Goal: Information Seeking & Learning: Learn about a topic

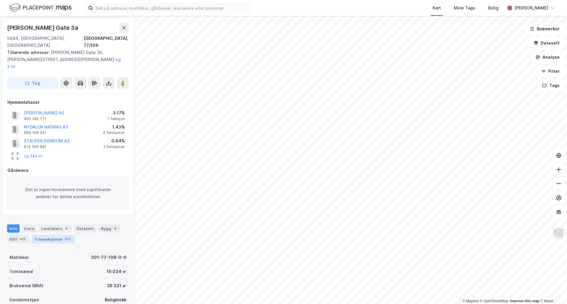
click at [49, 235] on div "Transaksjoner 557" at bounding box center [53, 239] width 43 height 8
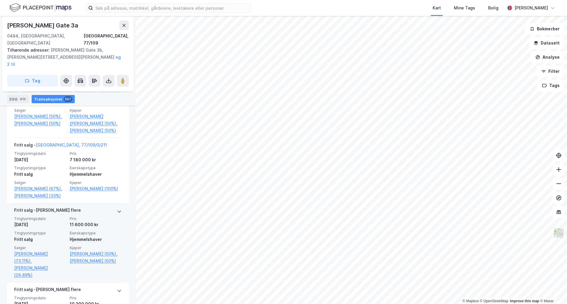
scroll to position [397, 0]
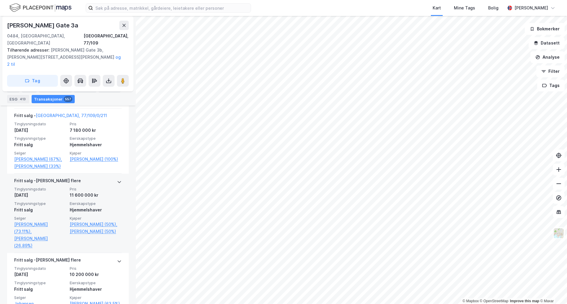
click at [88, 192] on span "Pris" at bounding box center [96, 189] width 52 height 5
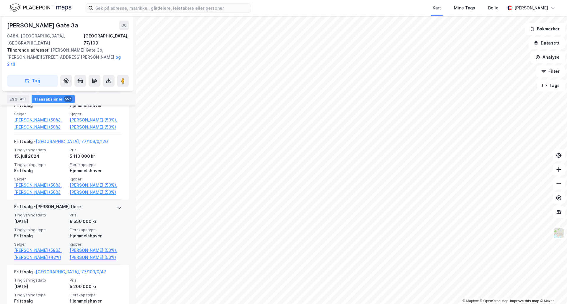
scroll to position [3119, 0]
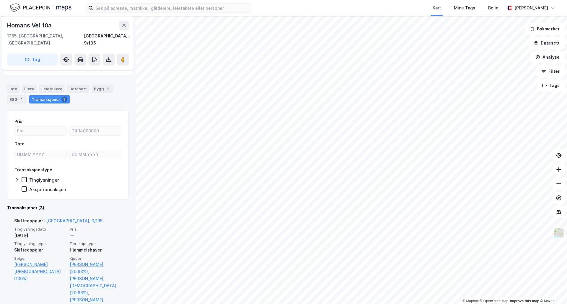
scroll to position [59, 0]
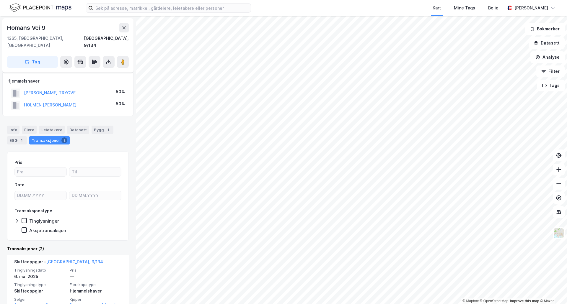
scroll to position [30, 0]
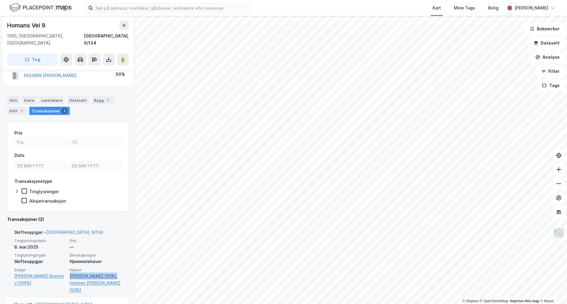
drag, startPoint x: 66, startPoint y: 268, endPoint x: 112, endPoint y: 269, distance: 45.5
click at [112, 269] on div "Tinglysningsdato [DATE] Pris — Tinglysningstype Skifteoppgjør Eierskapstype Hje…" at bounding box center [67, 267] width 107 height 56
copy link "[PERSON_NAME]"
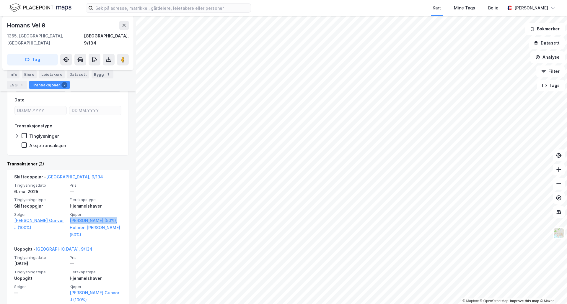
scroll to position [89, 0]
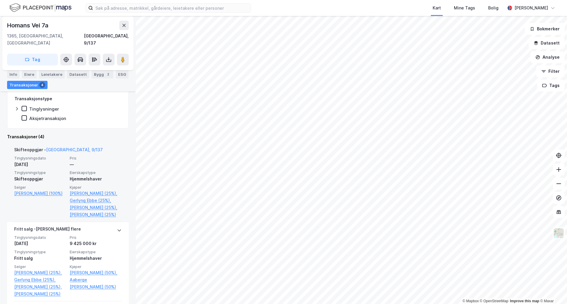
scroll to position [118, 0]
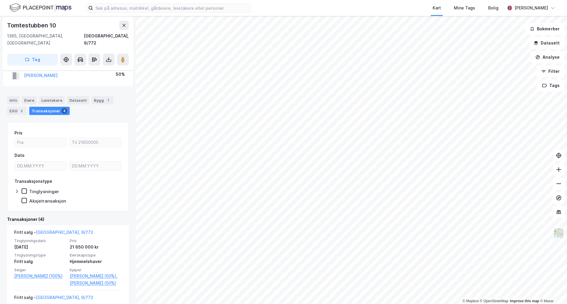
scroll to position [59, 0]
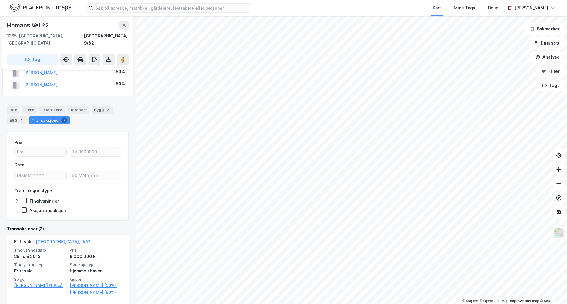
scroll to position [30, 0]
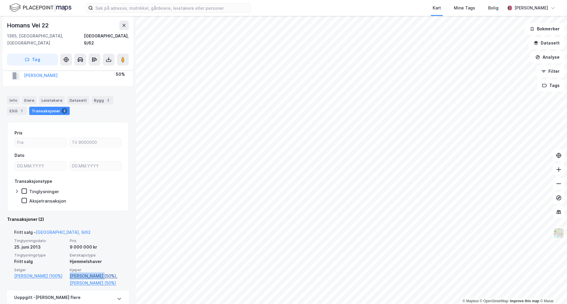
drag, startPoint x: 66, startPoint y: 269, endPoint x: 97, endPoint y: 270, distance: 30.4
click at [97, 270] on div "Tinglysningsdato [DATE] Pris 9 000 000 kr Tinglysningstype Fritt salg Eierskaps…" at bounding box center [67, 263] width 107 height 48
copy link "[PERSON_NAME]"
click at [97, 280] on link "[PERSON_NAME] (50%)" at bounding box center [96, 283] width 52 height 7
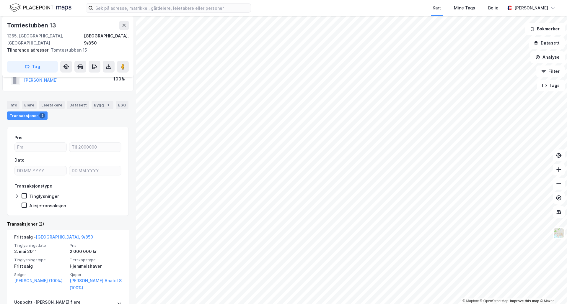
scroll to position [30, 0]
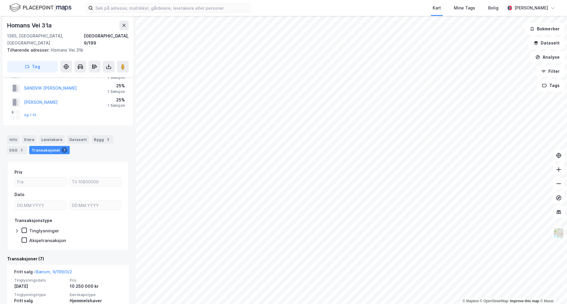
scroll to position [59, 0]
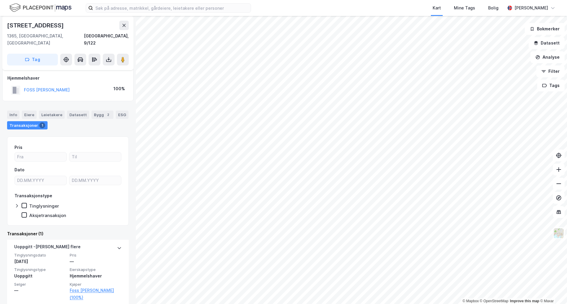
scroll to position [4, 0]
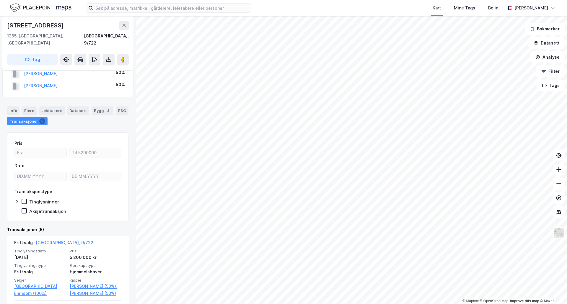
scroll to position [30, 0]
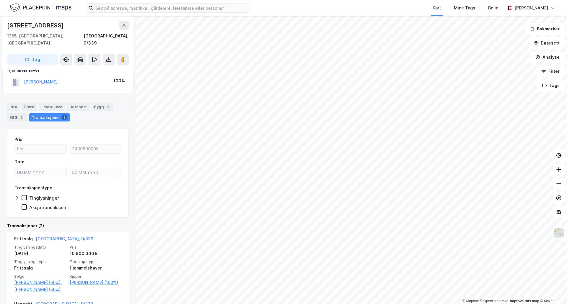
scroll to position [30, 0]
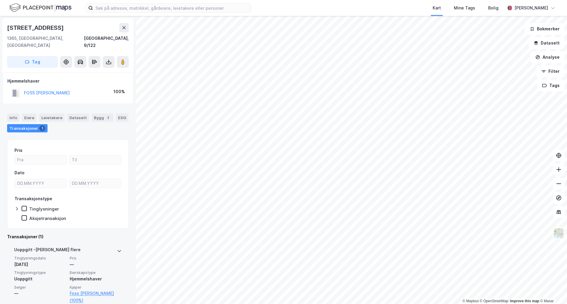
scroll to position [4, 0]
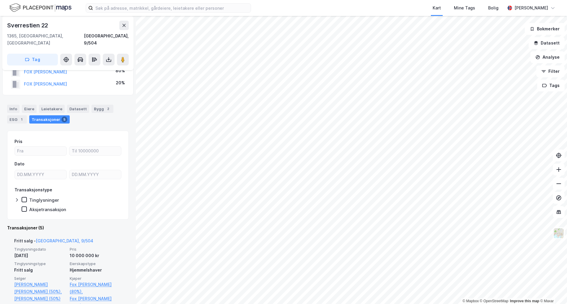
scroll to position [30, 0]
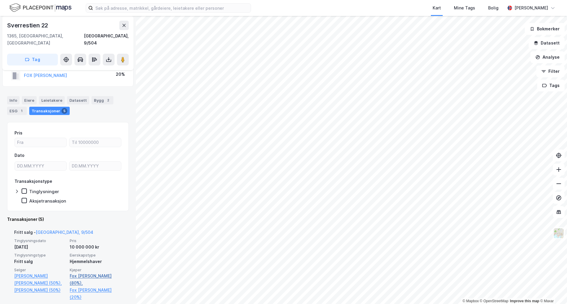
click at [84, 273] on link "Fox [PERSON_NAME] (80%)," at bounding box center [96, 280] width 52 height 14
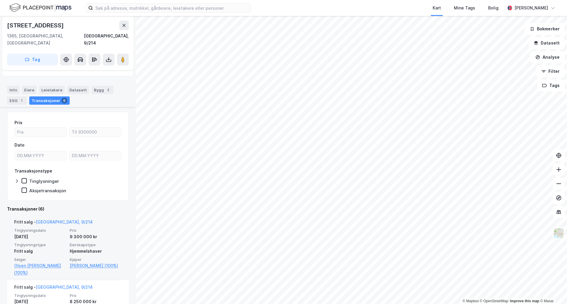
scroll to position [59, 0]
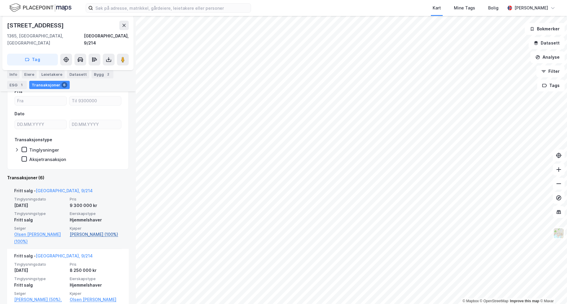
click at [95, 231] on link "[PERSON_NAME] (100%)" at bounding box center [96, 234] width 52 height 7
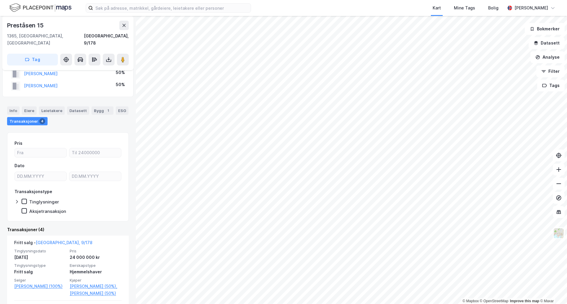
scroll to position [30, 0]
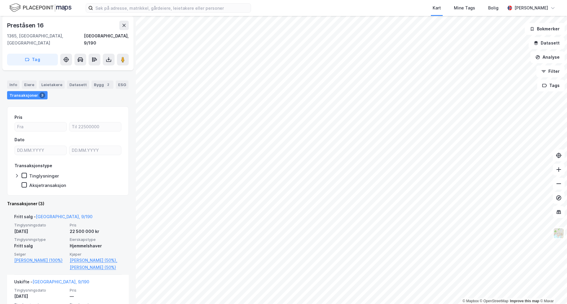
scroll to position [59, 0]
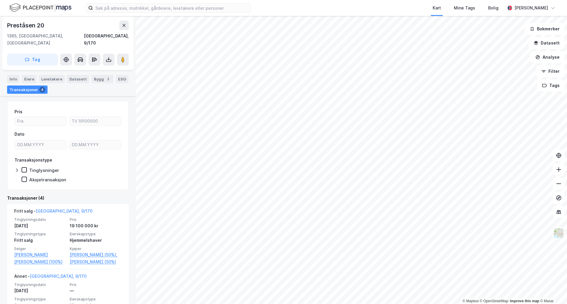
scroll to position [59, 0]
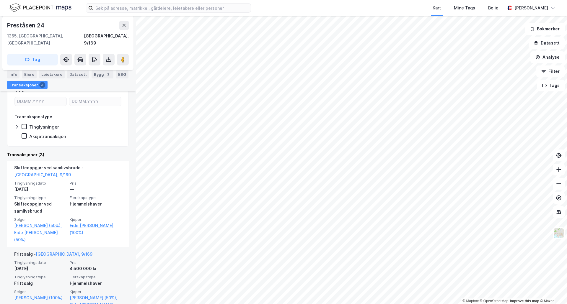
scroll to position [118, 0]
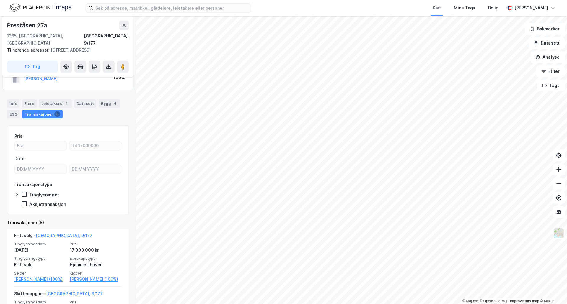
scroll to position [30, 0]
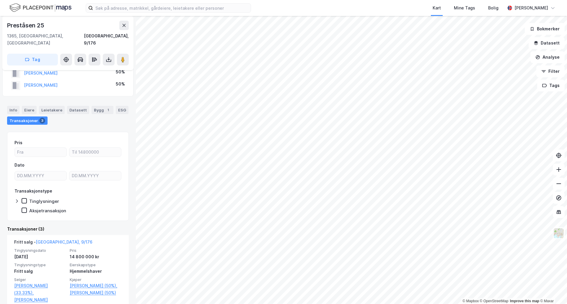
scroll to position [30, 0]
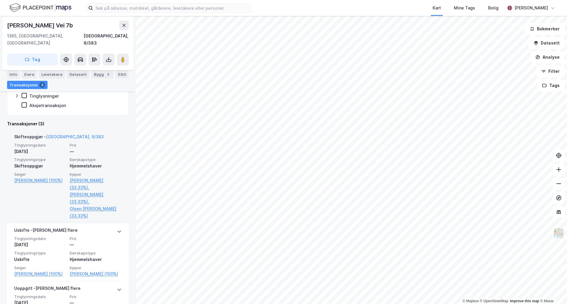
scroll to position [148, 0]
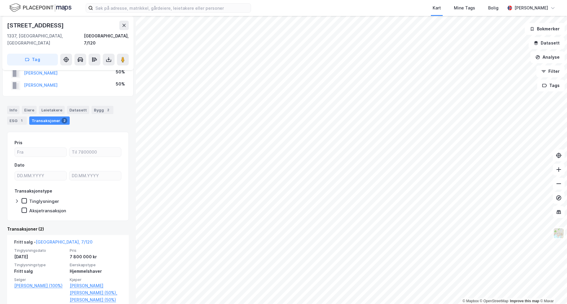
scroll to position [30, 0]
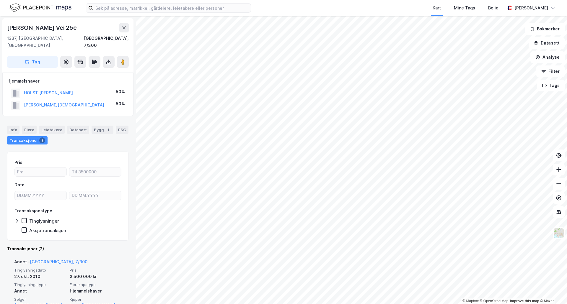
scroll to position [30, 0]
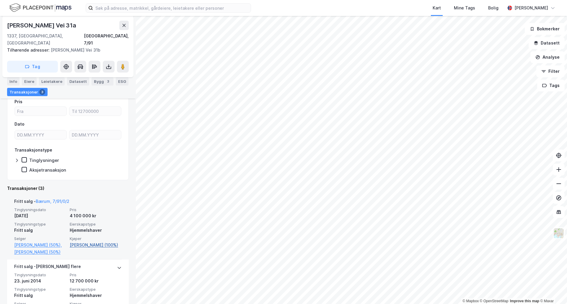
scroll to position [118, 0]
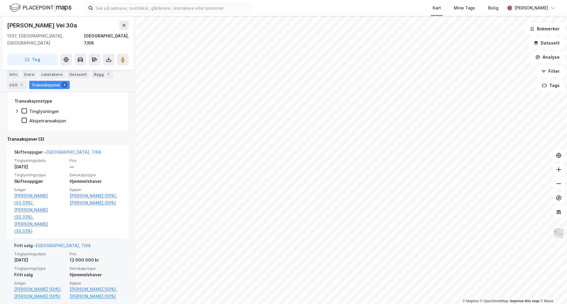
scroll to position [118, 0]
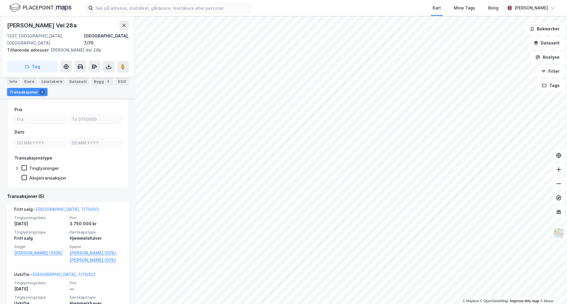
scroll to position [89, 0]
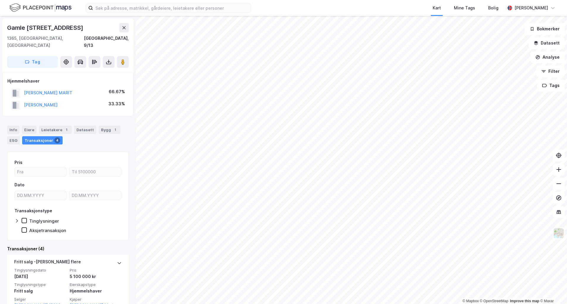
scroll to position [30, 0]
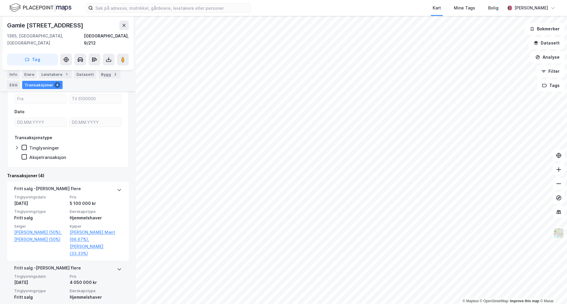
scroll to position [89, 0]
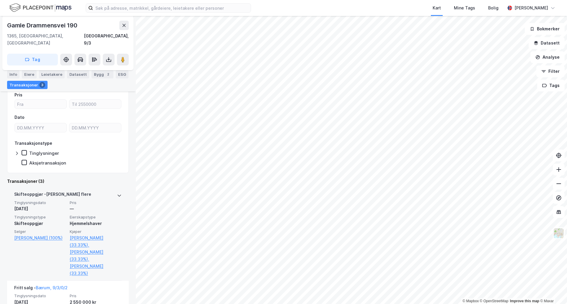
scroll to position [118, 0]
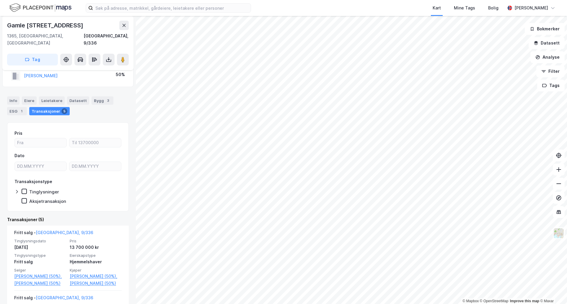
scroll to position [30, 0]
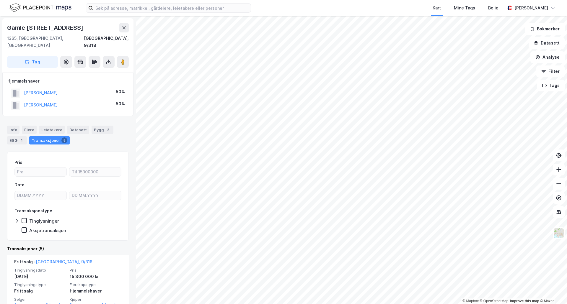
scroll to position [30, 0]
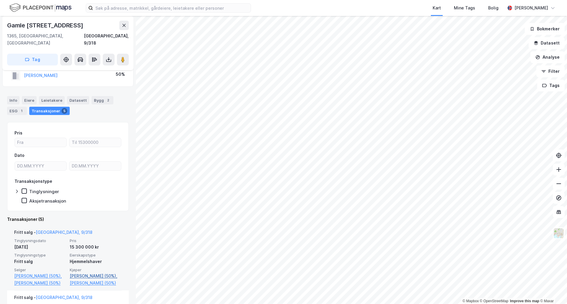
click at [93, 273] on link "[PERSON_NAME] (50%)," at bounding box center [96, 276] width 52 height 7
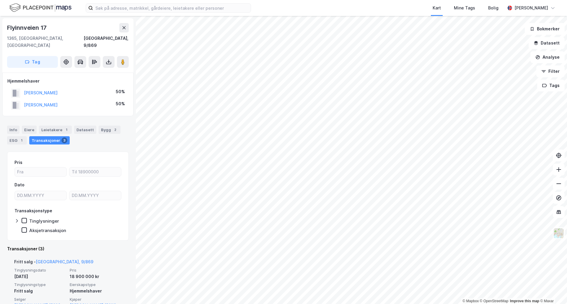
scroll to position [30, 0]
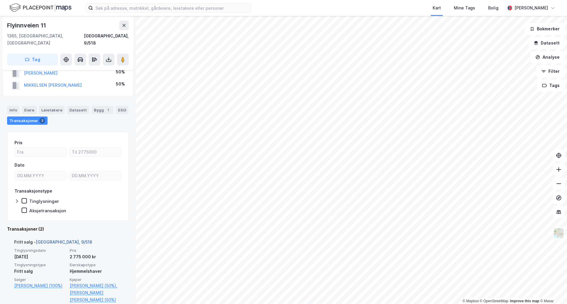
scroll to position [30, 0]
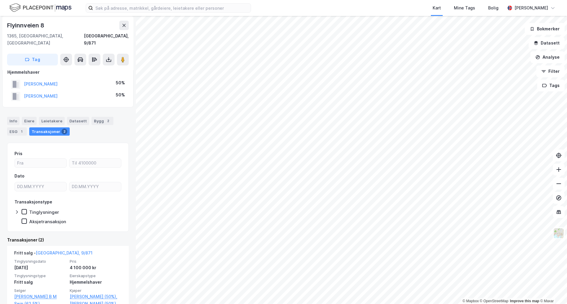
scroll to position [30, 0]
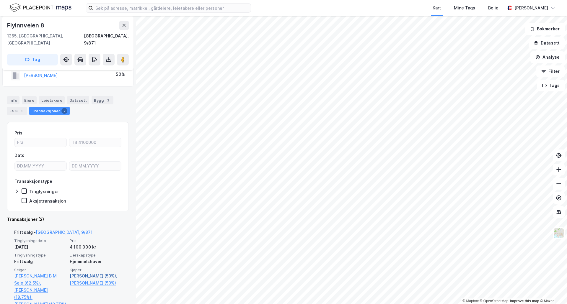
click at [104, 273] on link "[PERSON_NAME] (50%)," at bounding box center [96, 276] width 52 height 7
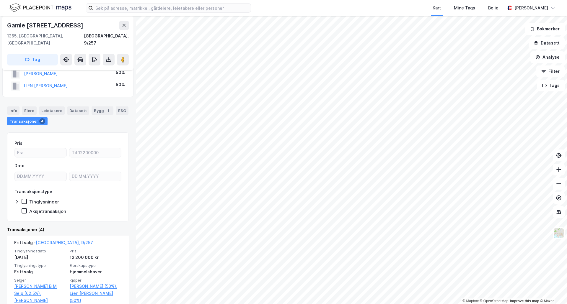
scroll to position [30, 0]
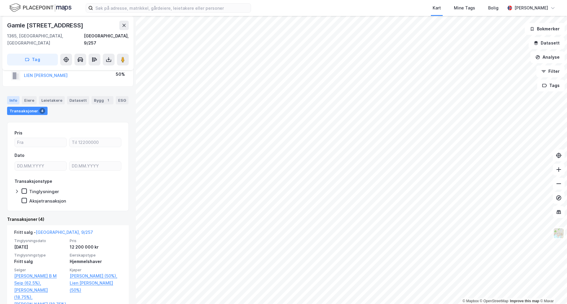
click at [14, 96] on div "Info" at bounding box center [13, 100] width 12 height 8
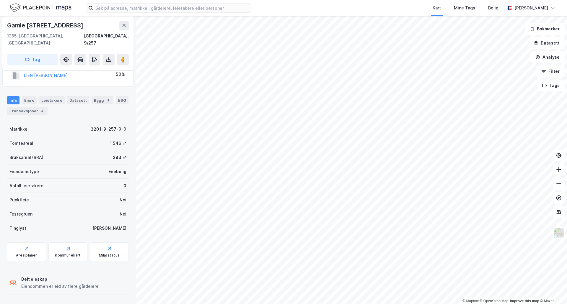
scroll to position [23, 0]
